Goal: Task Accomplishment & Management: Manage account settings

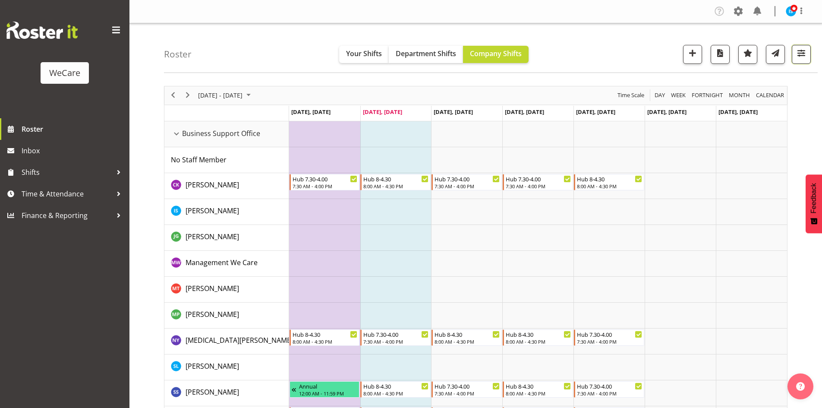
click at [807, 50] on span "button" at bounding box center [801, 52] width 11 height 11
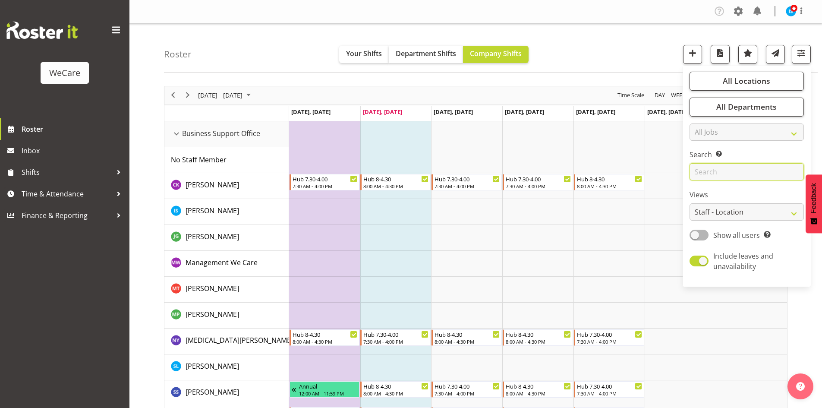
click at [743, 174] on input "text" at bounding box center [747, 171] width 114 height 17
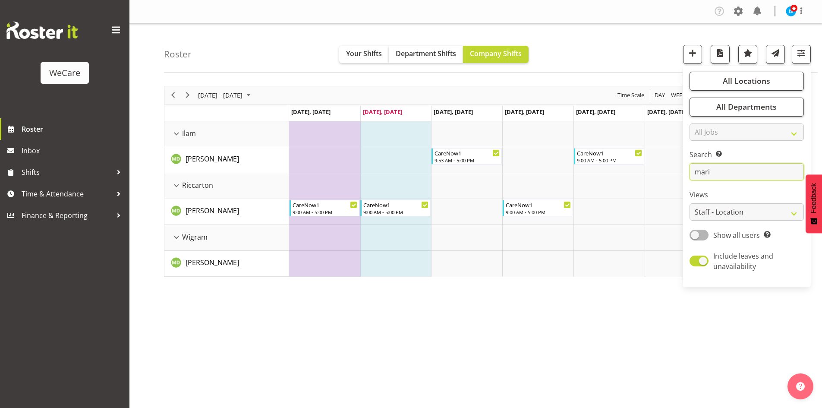
type input "mari"
click at [464, 152] on div "CareNow1" at bounding box center [468, 152] width 66 height 9
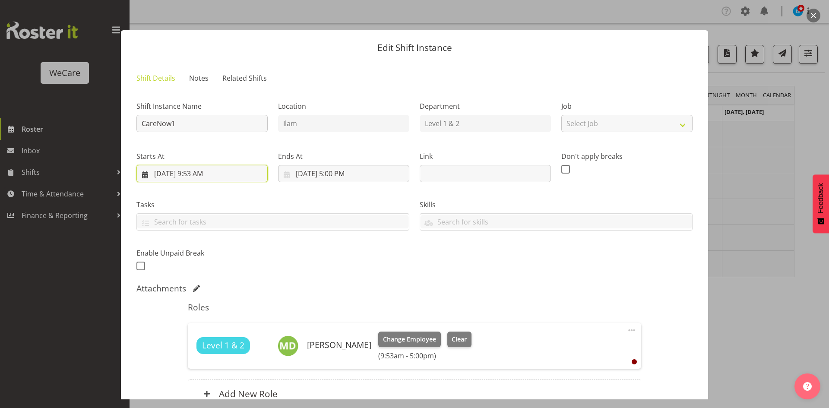
click at [204, 175] on input "[DATE] 9:53 AM" at bounding box center [201, 173] width 131 height 17
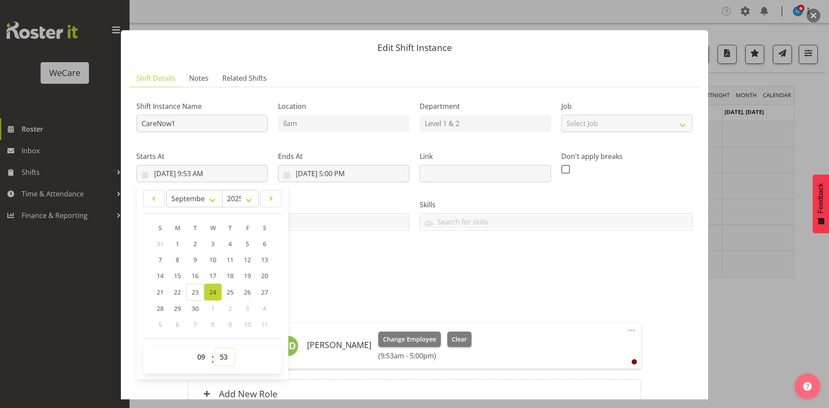
click at [231, 357] on select "00 01 02 03 04 05 06 07 08 09 10 11 12 13 14 15 16 17 18 19 20 21 22 23 24 25 2…" at bounding box center [224, 356] width 19 height 17
select select "0"
type input "[DATE] 9:00 AM"
click at [423, 239] on div "Shift Instance Name CareNow1 Location Ilam Department Level 1 & 2 Job Select Jo…" at bounding box center [414, 183] width 566 height 189
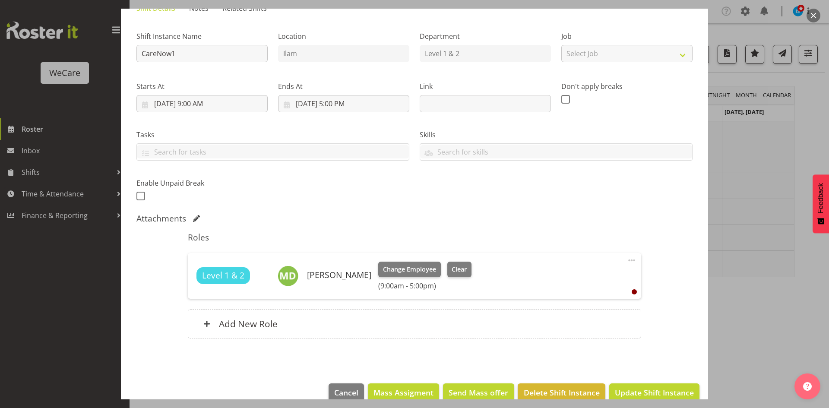
scroll to position [86, 0]
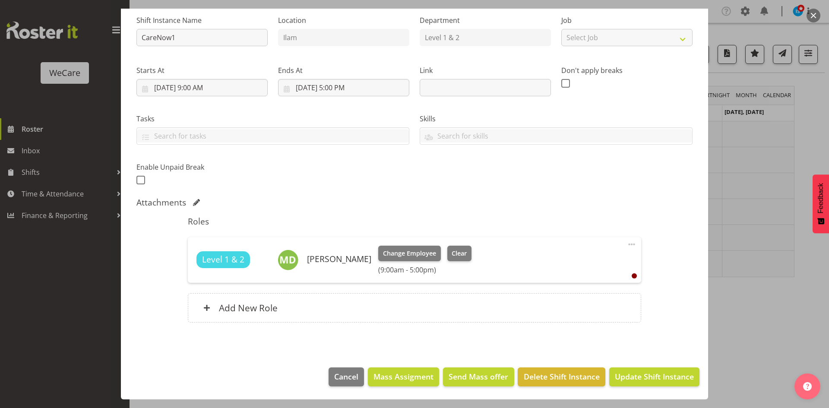
click at [668, 387] on footer "Cancel Mass Assigment Send Mass offer Delete Shift Instance Update Shift Instan…" at bounding box center [414, 379] width 587 height 41
click at [667, 366] on footer "Cancel Mass Assigment Send Mass offer Delete Shift Instance Update Shift Instan…" at bounding box center [414, 379] width 587 height 41
click at [664, 373] on span "Update Shift Instance" at bounding box center [654, 376] width 79 height 11
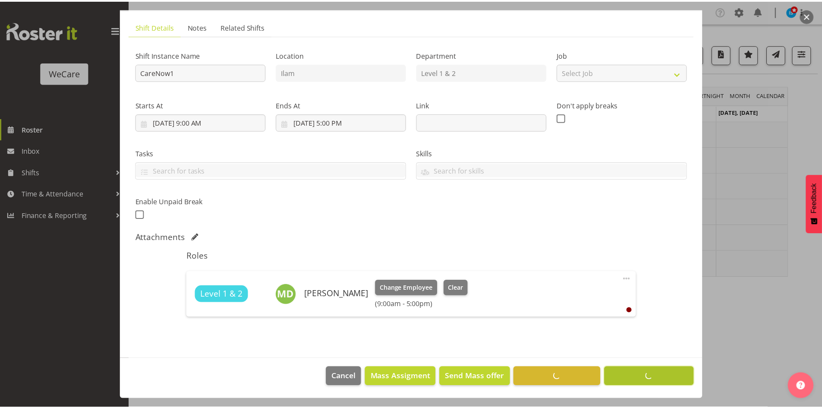
scroll to position [51, 0]
